Goal: Find specific page/section: Find specific page/section

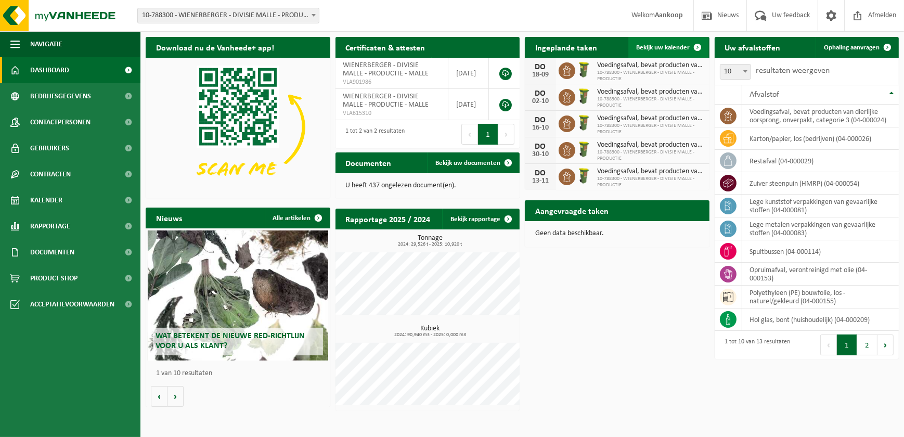
click at [671, 49] on span "Bekijk uw kalender" at bounding box center [664, 47] width 54 height 7
